Goal: Navigation & Orientation: Find specific page/section

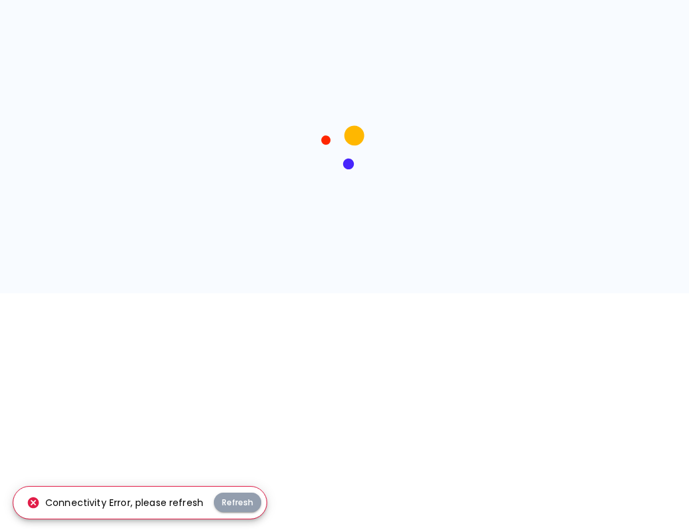
click at [227, 495] on button "Refresh" at bounding box center [237, 502] width 47 height 19
click at [227, 494] on button "Refresh" at bounding box center [237, 502] width 47 height 19
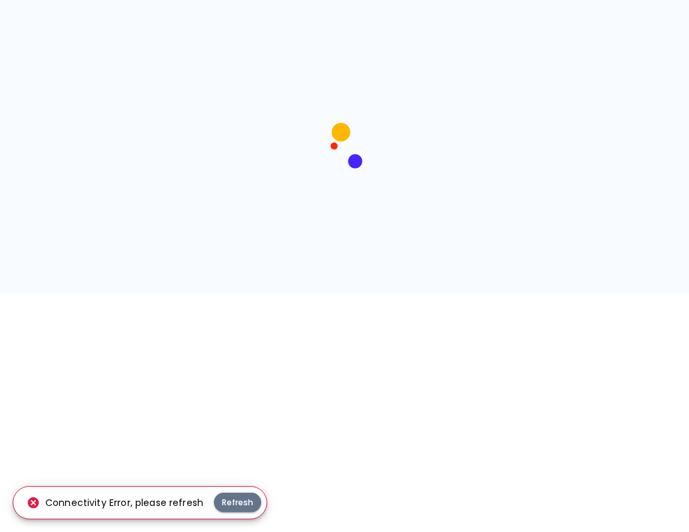
click at [227, 494] on button "Refresh" at bounding box center [237, 502] width 47 height 19
click at [228, 500] on button "Refresh" at bounding box center [237, 502] width 47 height 19
click at [228, 506] on button "Refresh" at bounding box center [237, 502] width 47 height 19
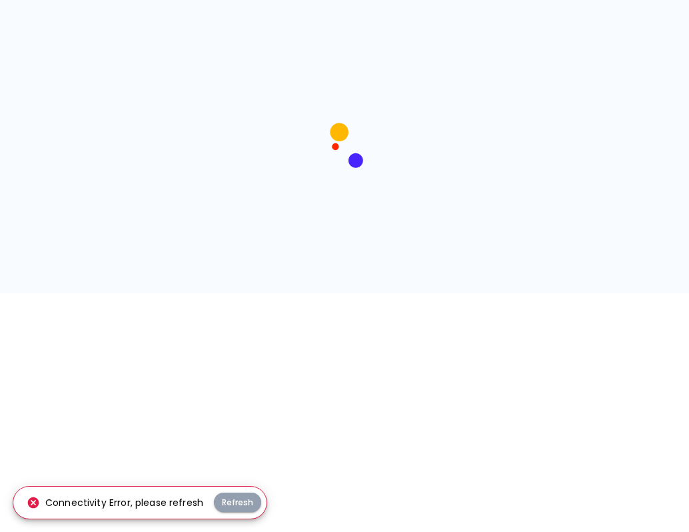
click at [227, 504] on button "Refresh" at bounding box center [237, 502] width 47 height 19
click at [234, 499] on button "Refresh" at bounding box center [237, 502] width 47 height 19
